Goal: Task Accomplishment & Management: Manage account settings

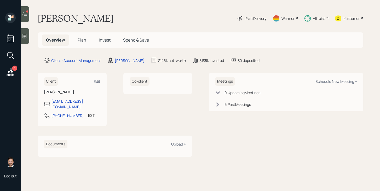
click at [13, 74] on icon at bounding box center [10, 72] width 9 height 9
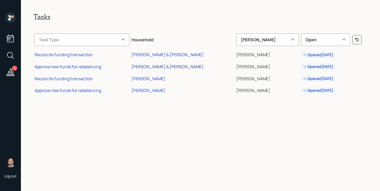
click at [167, 67] on div "[PERSON_NAME] & [PERSON_NAME]" at bounding box center [167, 67] width 72 height 6
